Goal: Transaction & Acquisition: Purchase product/service

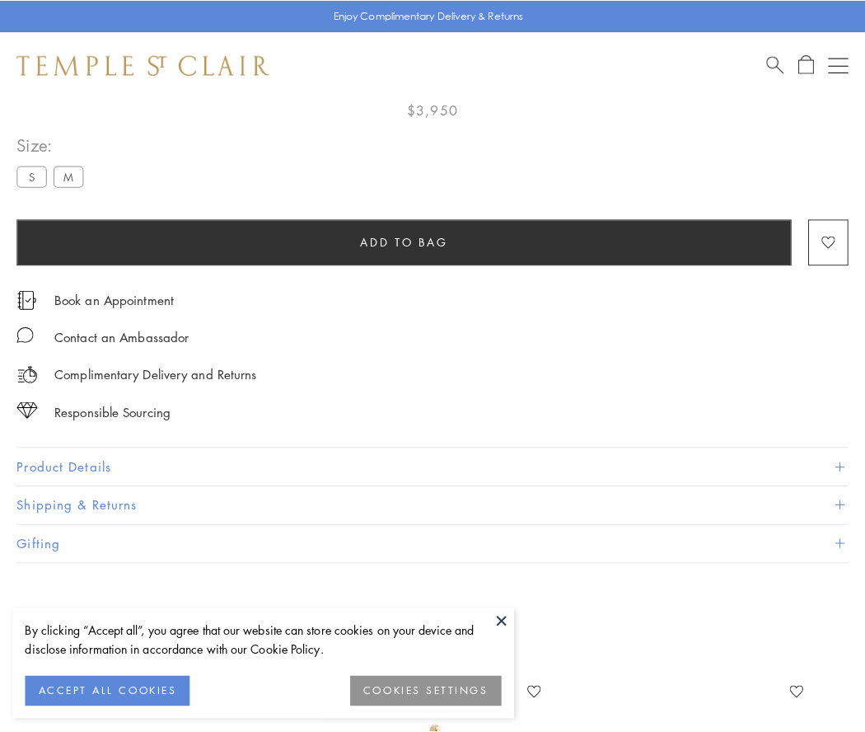
scroll to position [97, 0]
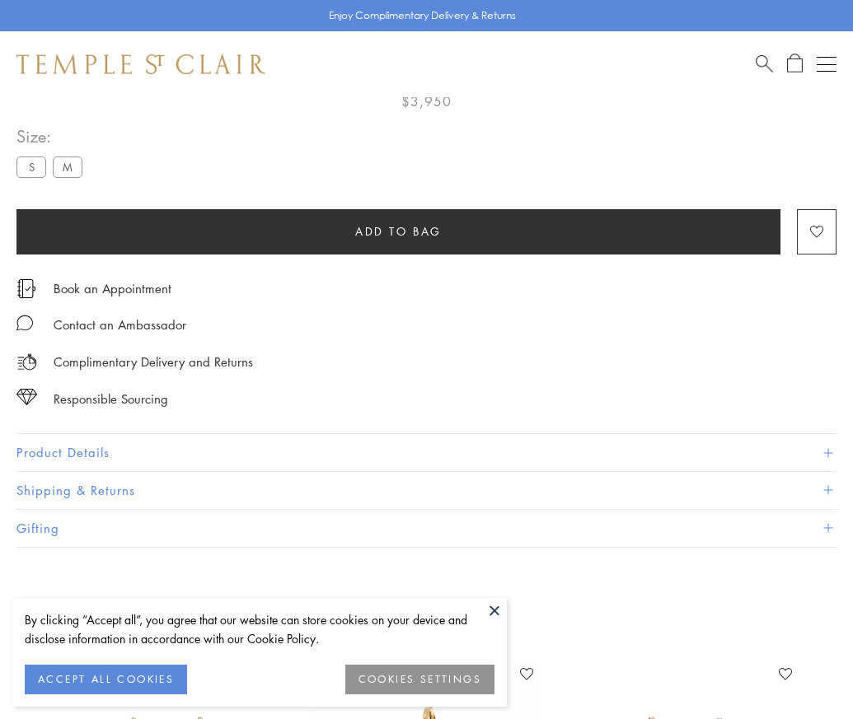
click at [398, 231] on span "Add to bag" at bounding box center [398, 231] width 87 height 18
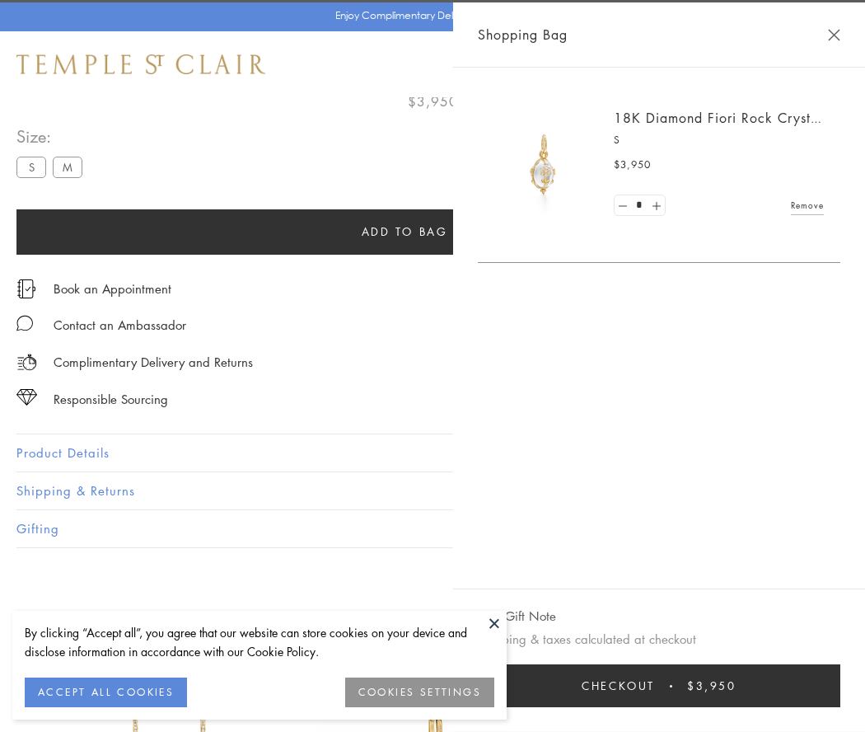
click at [673, 686] on button "Checkout $3,950" at bounding box center [659, 685] width 363 height 43
